Goal: Task Accomplishment & Management: Manage account settings

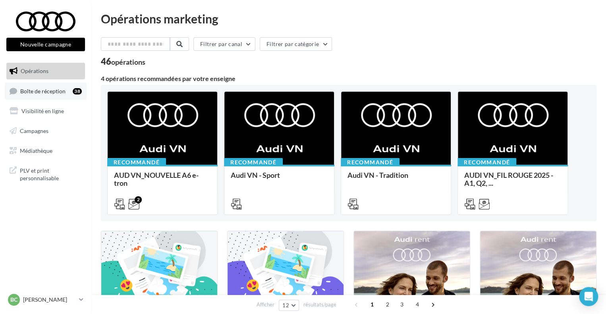
click at [53, 95] on link "Boîte de réception 38" at bounding box center [46, 91] width 82 height 17
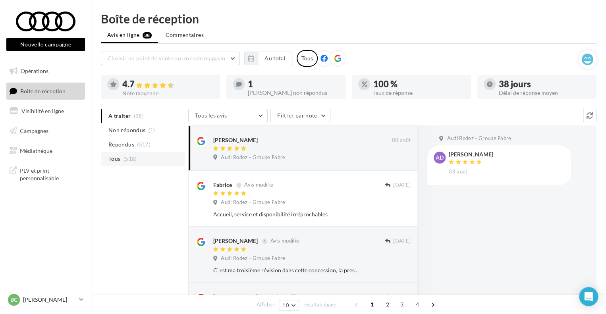
click at [132, 163] on li "Tous (518)" at bounding box center [143, 159] width 84 height 14
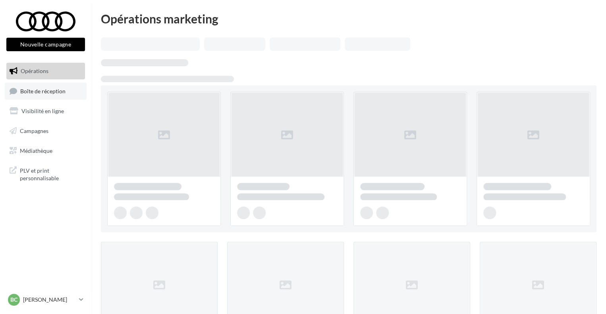
click at [48, 98] on link "Boîte de réception" at bounding box center [46, 91] width 82 height 17
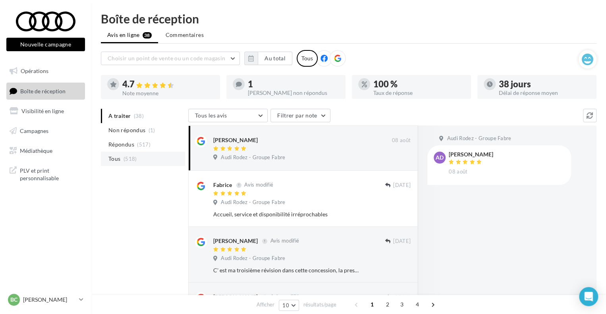
click at [111, 159] on span "Tous" at bounding box center [114, 159] width 12 height 8
